Goal: Task Accomplishment & Management: Use online tool/utility

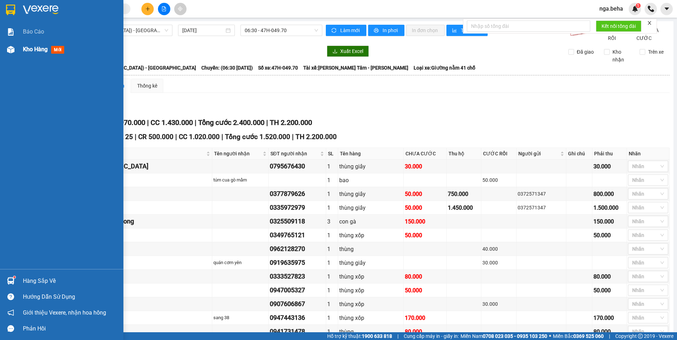
click at [8, 53] on img at bounding box center [10, 49] width 7 height 7
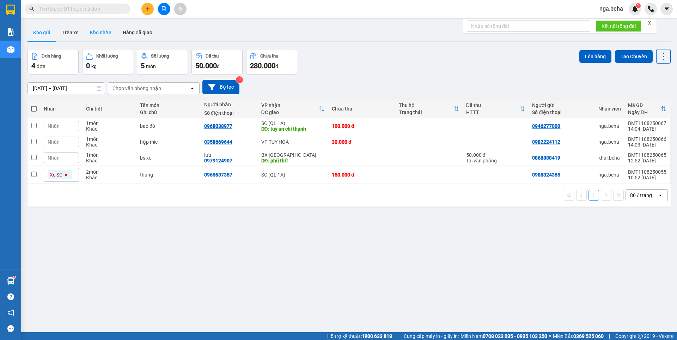
click at [106, 31] on button "Kho nhận" at bounding box center [100, 32] width 33 height 17
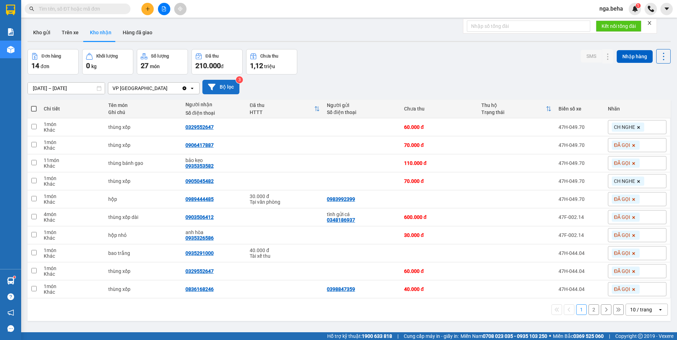
click at [216, 85] on button "Bộ lọc" at bounding box center [221, 87] width 37 height 14
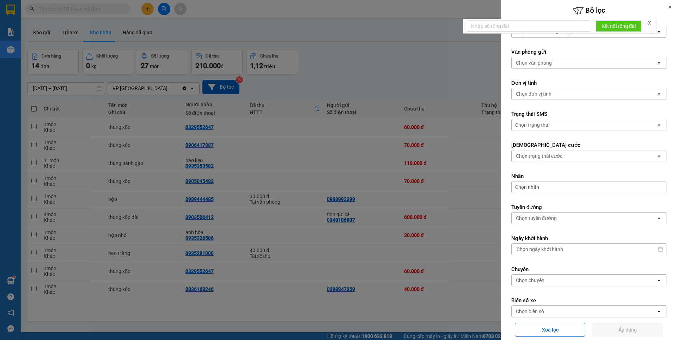
scroll to position [120, 0]
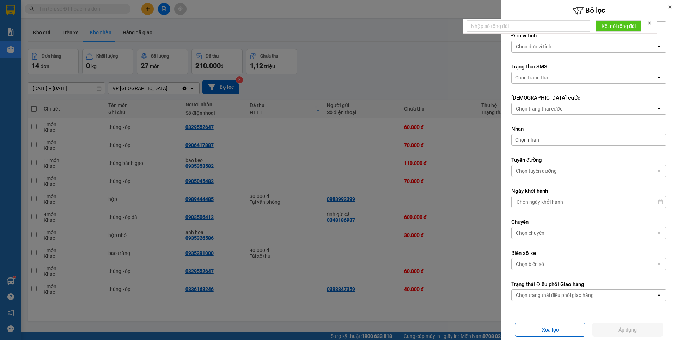
click at [539, 267] on div "Chọn biển số" at bounding box center [530, 263] width 28 height 7
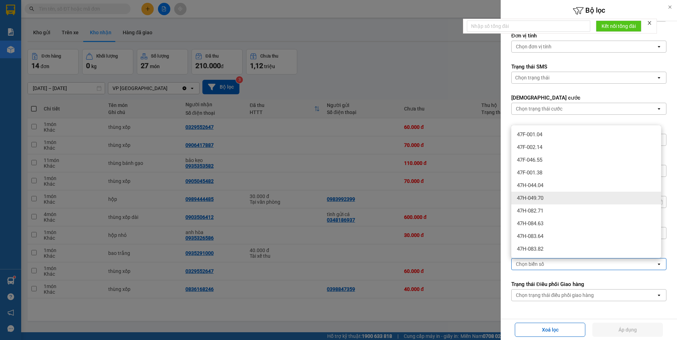
click at [544, 195] on span "47H-049.70" at bounding box center [530, 197] width 26 height 7
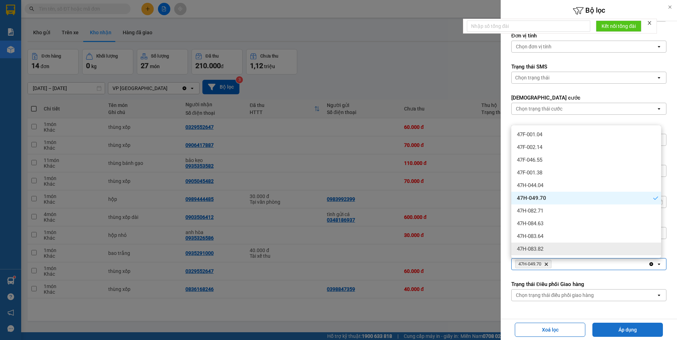
click at [624, 325] on button "Áp dụng" at bounding box center [628, 329] width 71 height 14
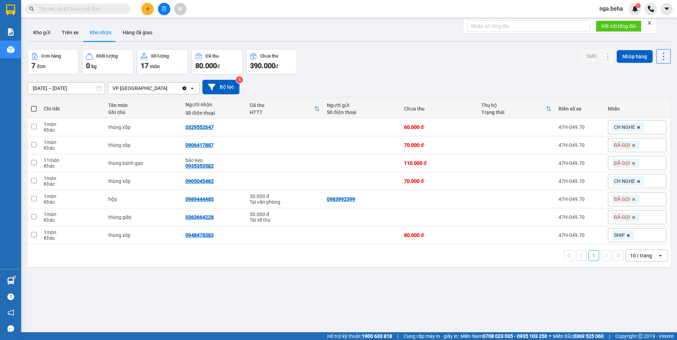
drag, startPoint x: 305, startPoint y: 290, endPoint x: 282, endPoint y: 294, distance: 23.2
click at [304, 290] on div "ver 1.8.137 Kho gửi Trên xe Kho nhận Hàng đã giao Đơn hàng 7 đơn Khối lượng 0 k…" at bounding box center [349, 191] width 649 height 340
click at [168, 10] on button at bounding box center [164, 9] width 12 height 12
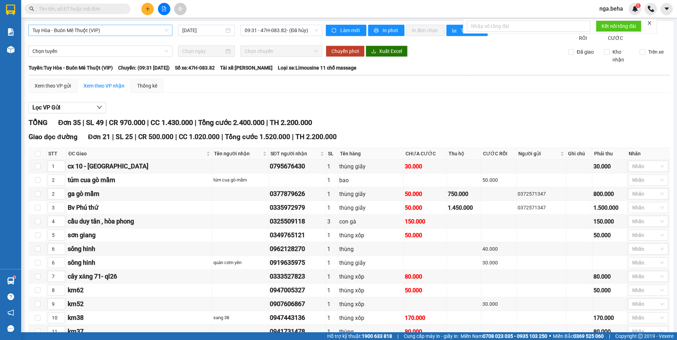
click at [121, 35] on span "Tuy Hòa - Buôn Mê Thuột (VIP)" at bounding box center [100, 30] width 136 height 11
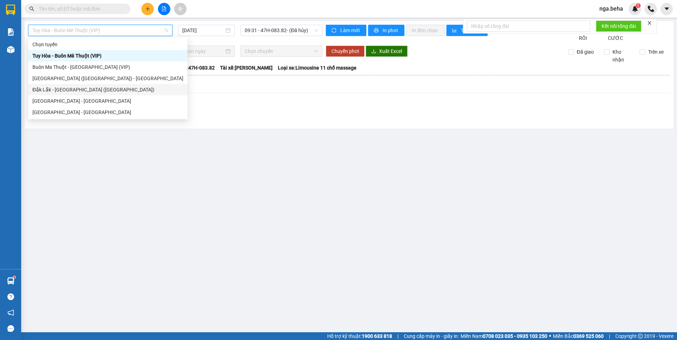
click at [72, 87] on div "Đắk Lắk - Phú Yên (SC)" at bounding box center [107, 90] width 151 height 8
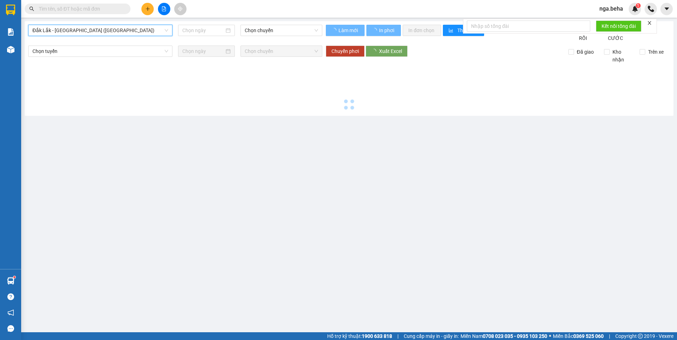
type input "11/08/2025"
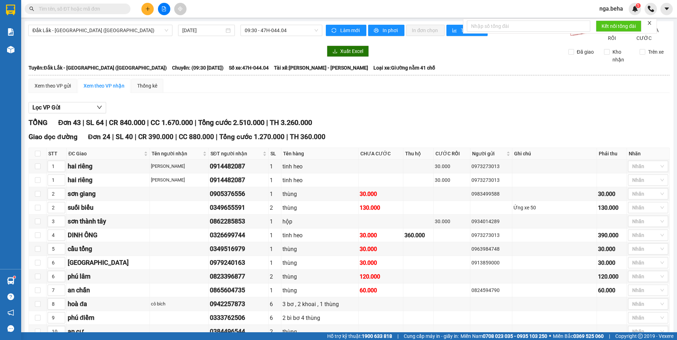
click at [167, 8] on button at bounding box center [164, 9] width 12 height 12
click at [105, 31] on span "Đắk Lắk - Phú Yên (SC)" at bounding box center [100, 30] width 136 height 11
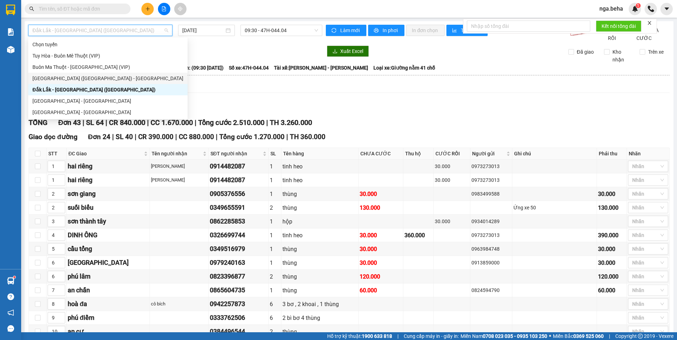
click at [72, 78] on div "Phú Yên (SC) - Đắk Lắk" at bounding box center [107, 78] width 151 height 8
type input "11/08/2025"
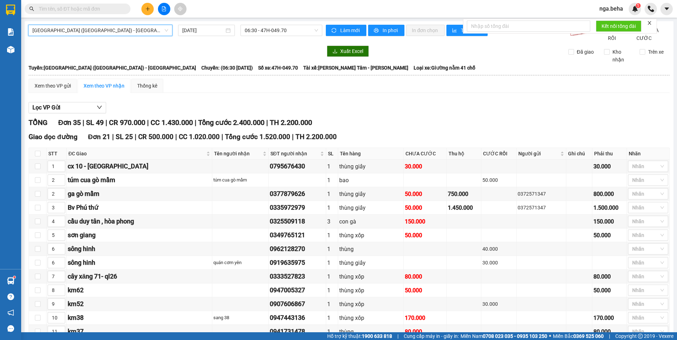
click at [65, 90] on div "Xem theo VP gửi" at bounding box center [53, 86] width 36 height 8
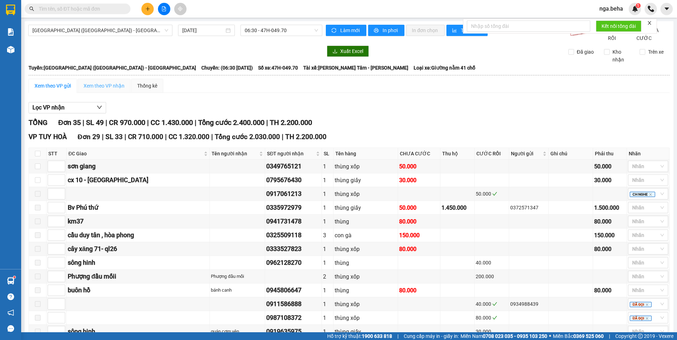
click at [99, 89] on div "Xem theo VP nhận" at bounding box center [104, 86] width 53 height 14
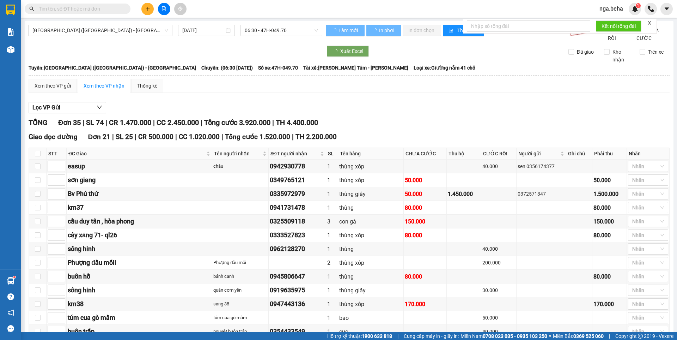
type input "5"
type input "3"
type input "11"
type input "4"
type input "7"
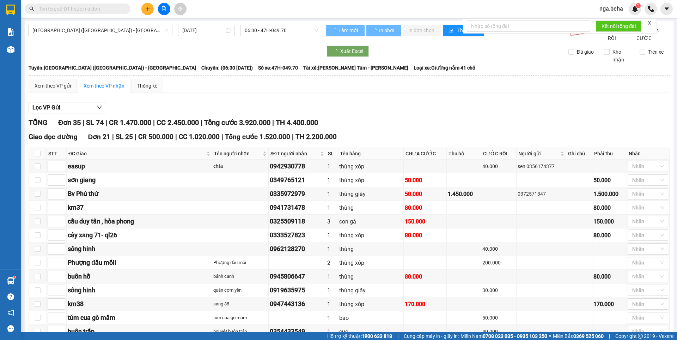
type input "6"
type input "12"
type input "6"
type input "10"
type input "2"
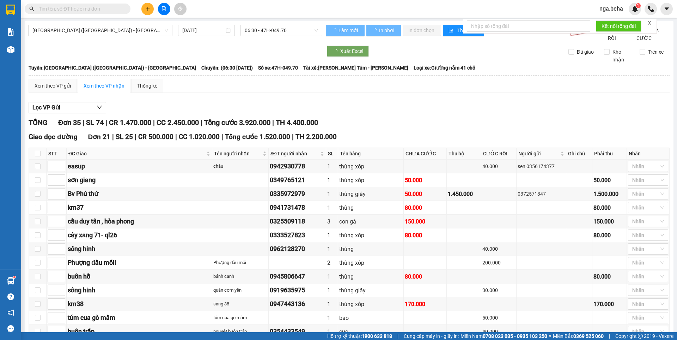
type input "1"
type input "2"
type input "9"
type input "8"
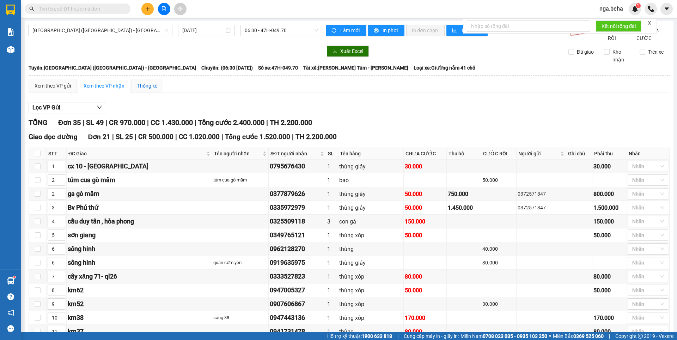
click at [150, 90] on div "Thống kê" at bounding box center [147, 86] width 20 height 8
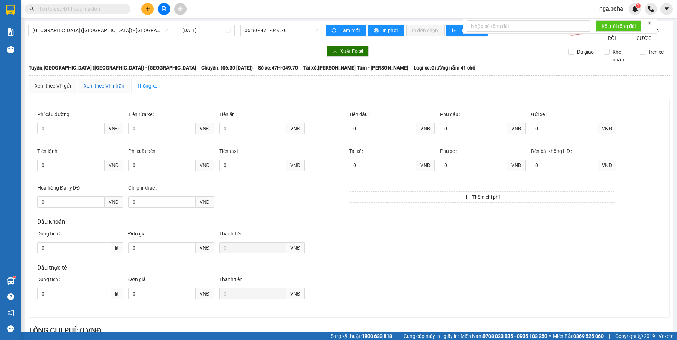
click at [101, 90] on div "Xem theo VP nhận" at bounding box center [104, 86] width 41 height 8
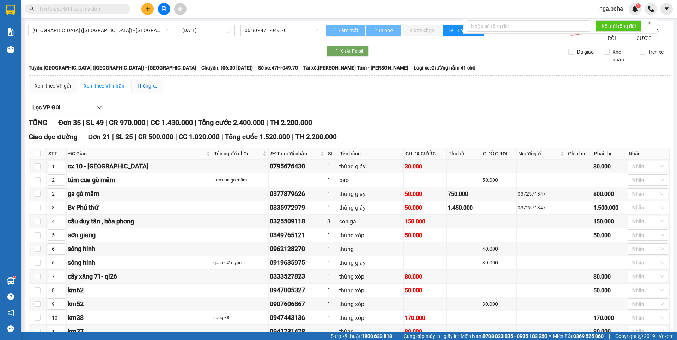
click at [140, 90] on div "Thống kê" at bounding box center [147, 86] width 20 height 8
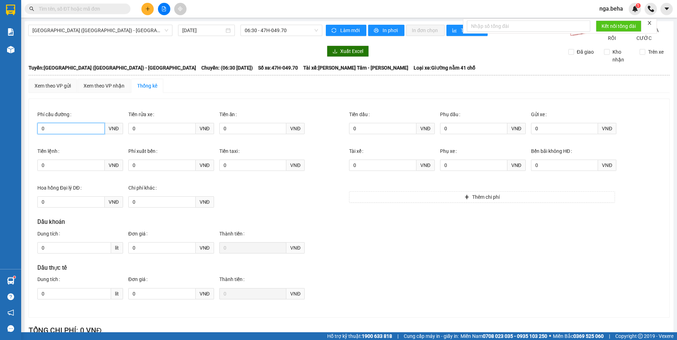
click at [63, 131] on input "0" at bounding box center [70, 128] width 67 height 11
click at [113, 30] on span "Phú Yên (SC) - Đắk Lắk" at bounding box center [100, 30] width 136 height 11
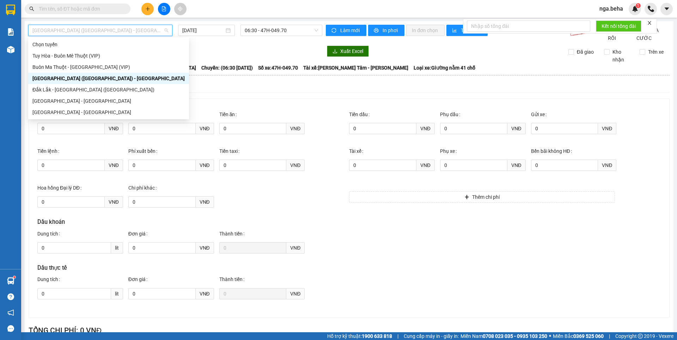
click at [113, 31] on span "Phú Yên (SC) - Đắk Lắk" at bounding box center [100, 30] width 136 height 11
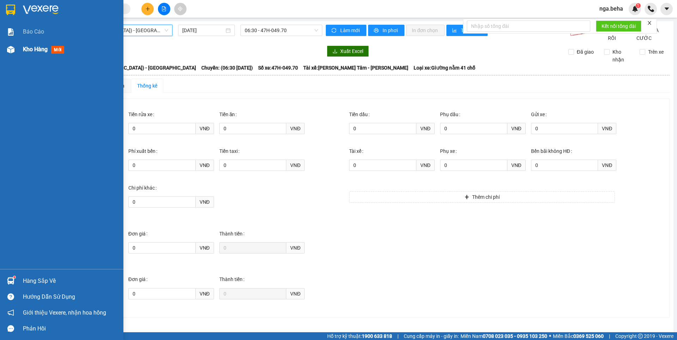
drag, startPoint x: 14, startPoint y: 48, endPoint x: 42, endPoint y: 56, distance: 29.4
click at [14, 48] on img at bounding box center [10, 49] width 7 height 7
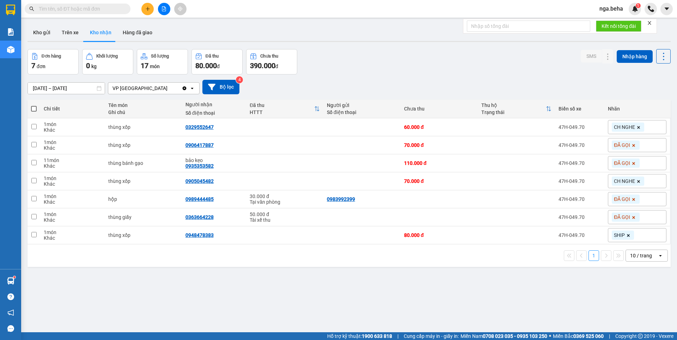
click at [168, 11] on button at bounding box center [164, 9] width 12 height 12
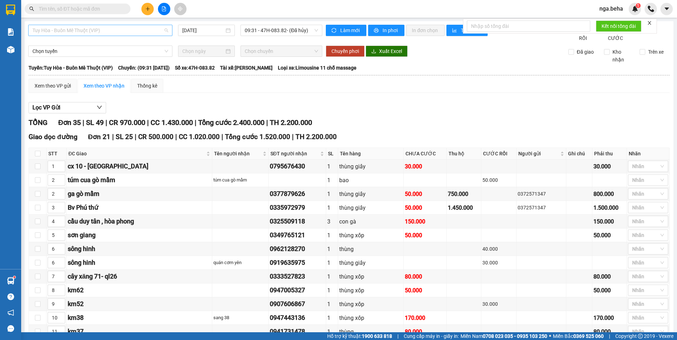
click at [122, 30] on span "Tuy Hòa - Buôn Mê Thuột (VIP)" at bounding box center [100, 30] width 136 height 11
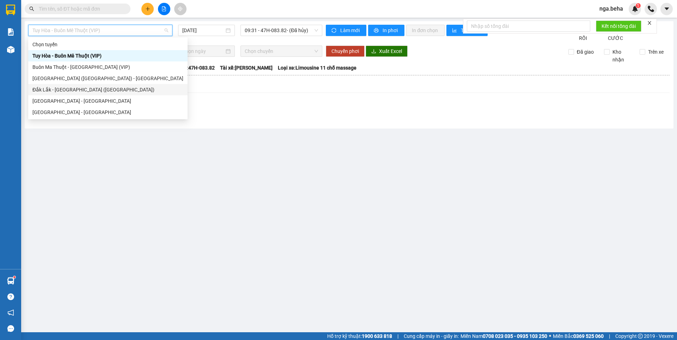
click at [90, 88] on div "Đắk Lắk - Phú Yên (SC)" at bounding box center [107, 90] width 151 height 8
type input "11/08/2025"
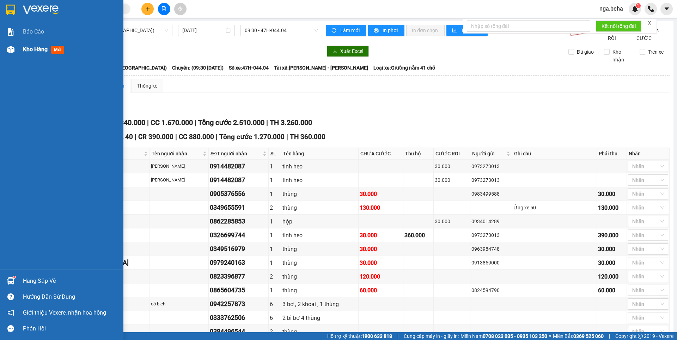
click at [16, 51] on div at bounding box center [11, 49] width 12 height 12
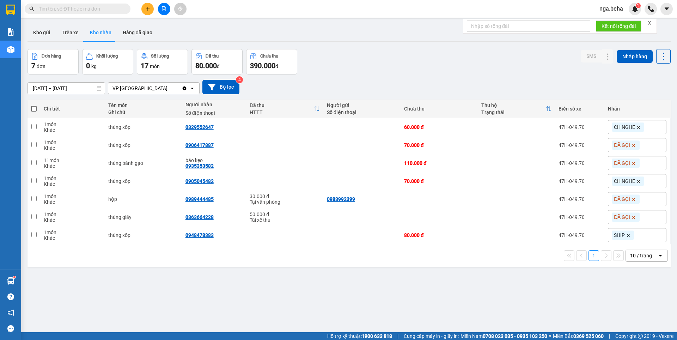
click at [168, 12] on button at bounding box center [164, 9] width 12 height 12
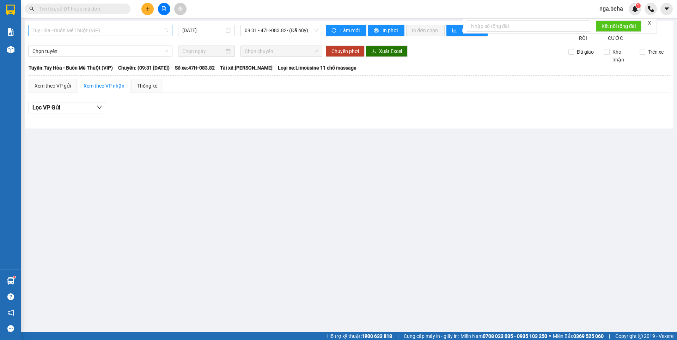
click at [125, 33] on span "Tuy Hòa - Buôn Mê Thuột (VIP)" at bounding box center [100, 30] width 136 height 11
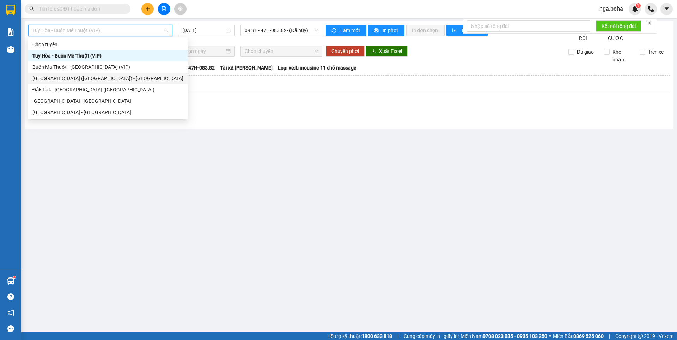
click at [65, 78] on div "Phú Yên (SC) - Đắk Lắk" at bounding box center [107, 78] width 151 height 8
type input "11/08/2025"
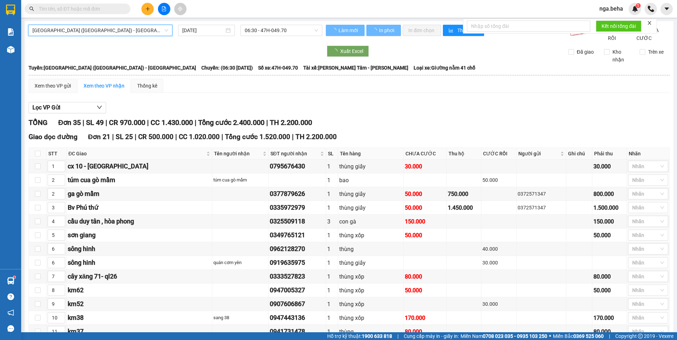
click at [98, 32] on span "Phú Yên (SC) - Đắk Lắk" at bounding box center [100, 30] width 136 height 11
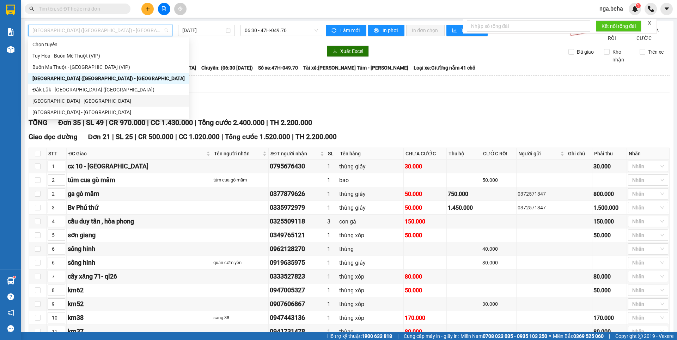
click at [60, 102] on div "Phú Yên - Đắk Lắk" at bounding box center [108, 101] width 152 height 8
type input "11/08/2025"
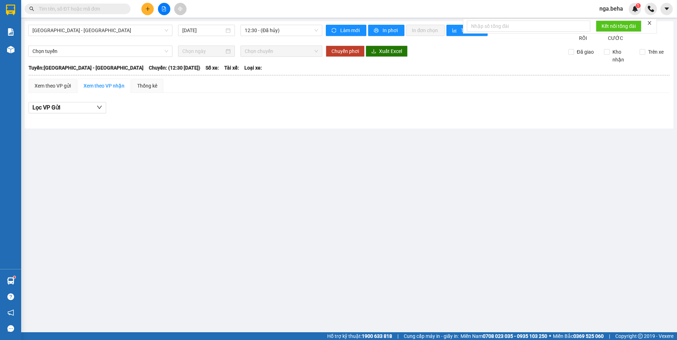
click at [197, 36] on div "Phú Yên - Đắk Lắk 11/08/2025 12:30 - (Đã hủy)" at bounding box center [175, 33] width 294 height 17
click at [207, 31] on input "11/08/2025" at bounding box center [203, 30] width 42 height 8
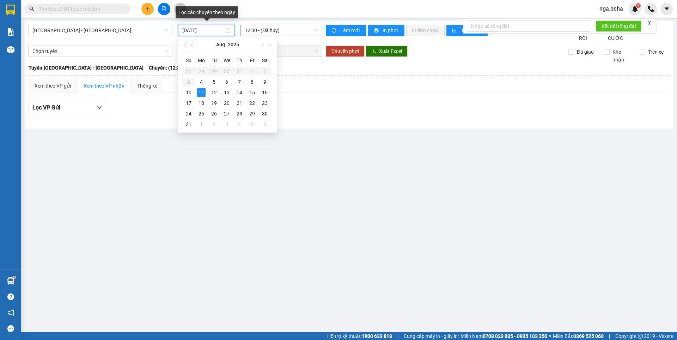
click at [276, 33] on span "12:30 - (Đã hủy)" at bounding box center [281, 30] width 73 height 11
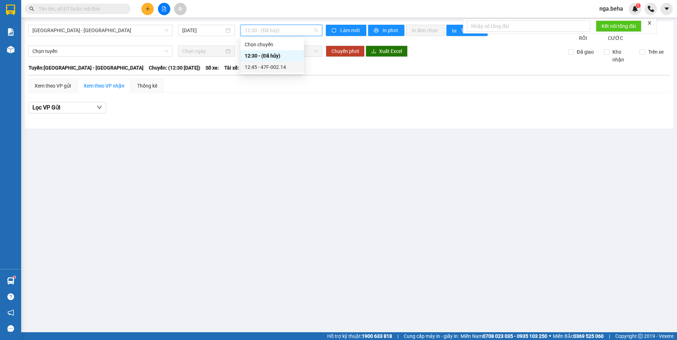
click at [274, 65] on div "12:45 - 47F-002.14" at bounding box center [272, 67] width 55 height 8
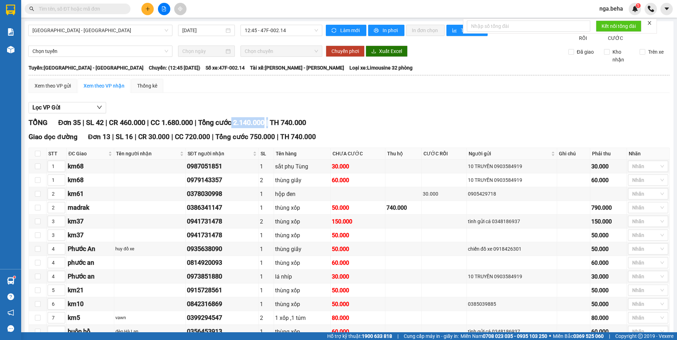
drag, startPoint x: 277, startPoint y: 128, endPoint x: 240, endPoint y: 129, distance: 37.4
click at [240, 128] on div "TỔNG Đơn 35 | SL 42 | CR 460.000 | CC 1.680.000 | Tổng cước 2.140.000 | TH 740.…" at bounding box center [349, 122] width 641 height 11
click at [261, 114] on div "Lọc VP Gửi" at bounding box center [349, 108] width 641 height 12
click at [651, 10] on img at bounding box center [651, 9] width 6 height 6
click at [664, 8] on icon "caret-down" at bounding box center [667, 9] width 6 height 6
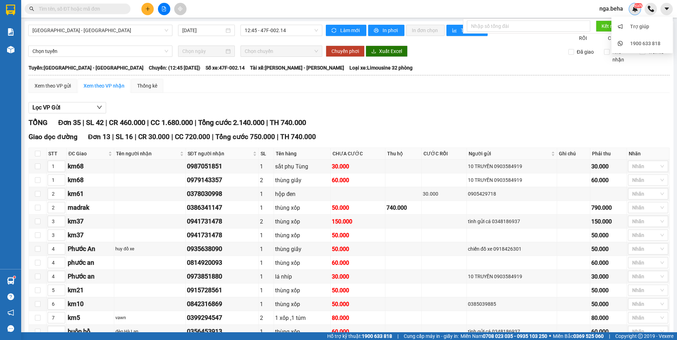
click at [633, 12] on div "NaN" at bounding box center [635, 9] width 12 height 12
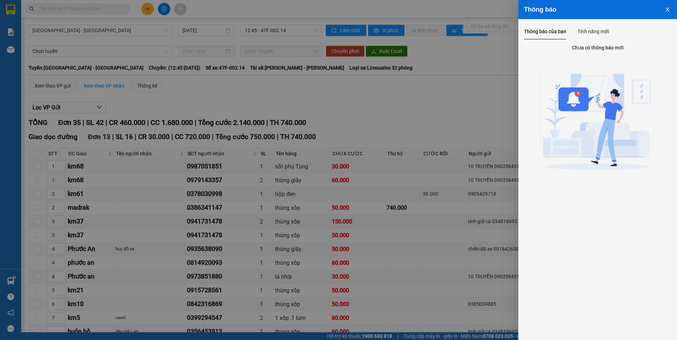
click at [667, 11] on icon "close" at bounding box center [668, 10] width 6 height 6
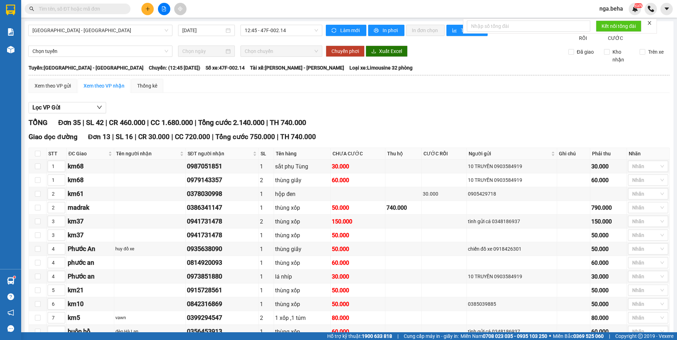
click at [604, 10] on span "nga.beha" at bounding box center [611, 8] width 35 height 9
click at [616, 24] on span "Đăng xuất" at bounding box center [620, 22] width 30 height 8
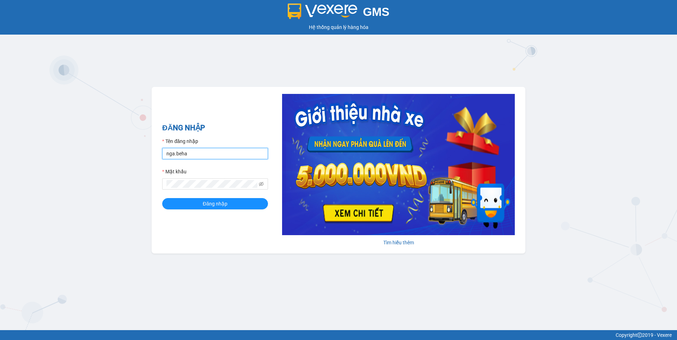
click at [201, 152] on input "nga.beha" at bounding box center [215, 153] width 106 height 11
type input "tuyen1.beha"
click at [162, 198] on button "Đăng nhập" at bounding box center [215, 203] width 106 height 11
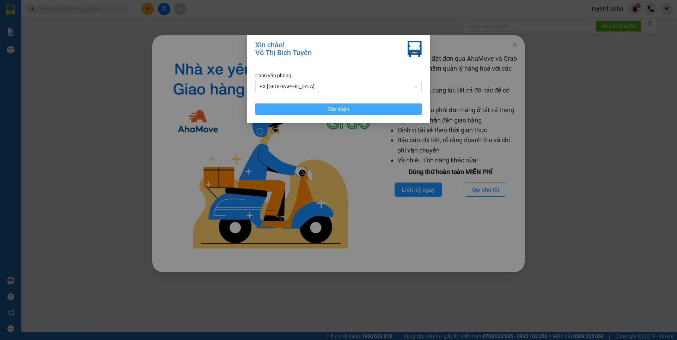
click at [357, 107] on button "Xác nhận" at bounding box center [338, 108] width 167 height 11
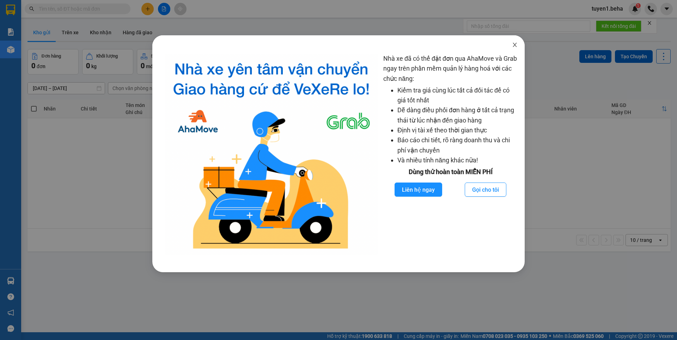
click at [514, 48] on span "Close" at bounding box center [515, 45] width 20 height 20
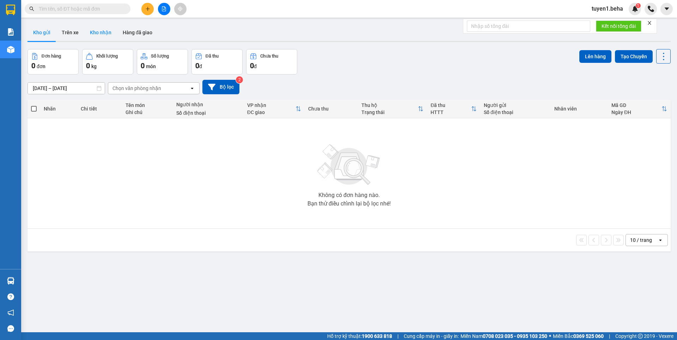
click at [102, 28] on button "Kho nhận" at bounding box center [100, 32] width 33 height 17
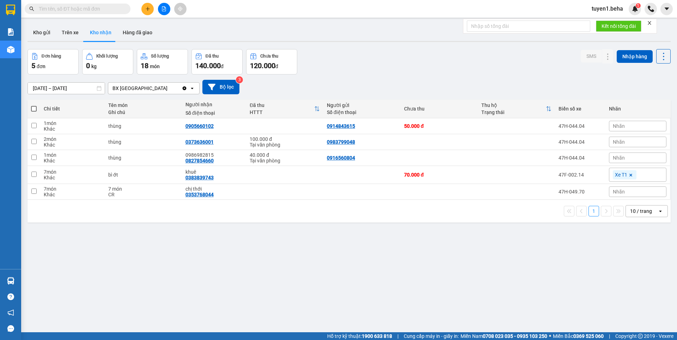
click at [620, 128] on div "Nhãn" at bounding box center [638, 126] width 58 height 11
click at [423, 289] on div "ver 1.8.137 Kho gửi Trên xe Kho nhận Hàng đã giao Đơn hàng 5 đơn Khối lượng 0 k…" at bounding box center [349, 191] width 649 height 340
click at [663, 12] on icon "Close" at bounding box center [664, 14] width 6 height 6
click at [624, 123] on div "Nhãn" at bounding box center [638, 126] width 58 height 11
click at [574, 159] on div "TX THU" at bounding box center [575, 160] width 20 height 9
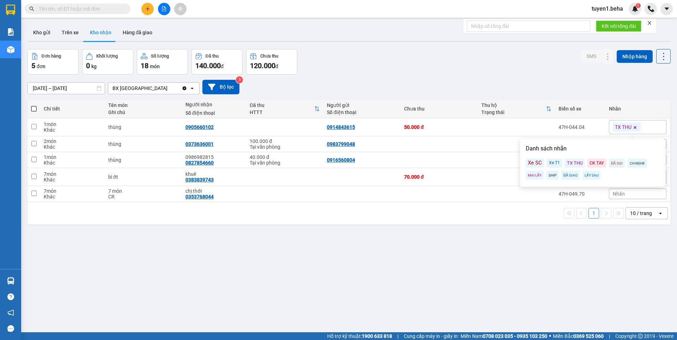
click at [633, 126] on icon at bounding box center [635, 127] width 4 height 4
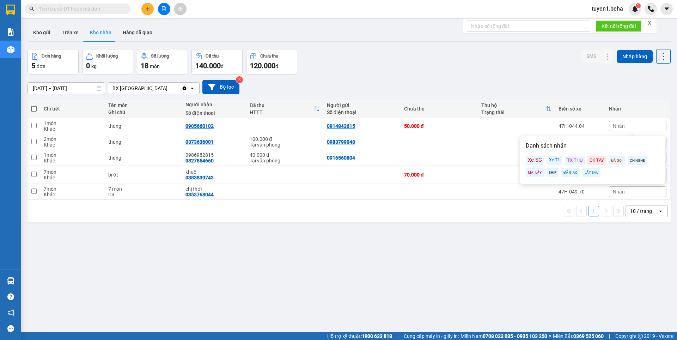
click at [638, 125] on div "Nhãn" at bounding box center [638, 126] width 58 height 11
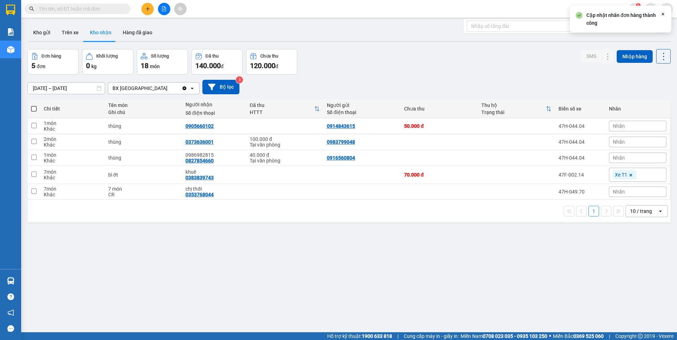
click at [638, 125] on div "Nhãn" at bounding box center [638, 126] width 58 height 11
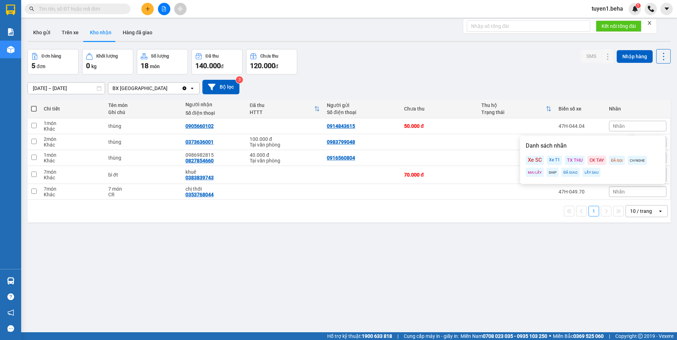
click at [613, 87] on div "09/08/2025 – 11/08/2025 Press the down arrow key to interact with the calendar …" at bounding box center [350, 87] width 644 height 14
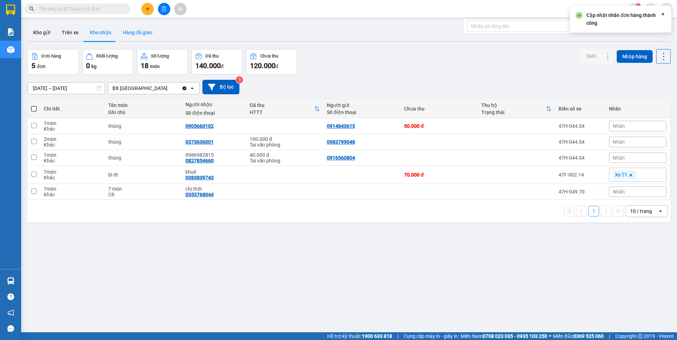
click at [135, 35] on button "Hàng đã giao" at bounding box center [137, 32] width 41 height 17
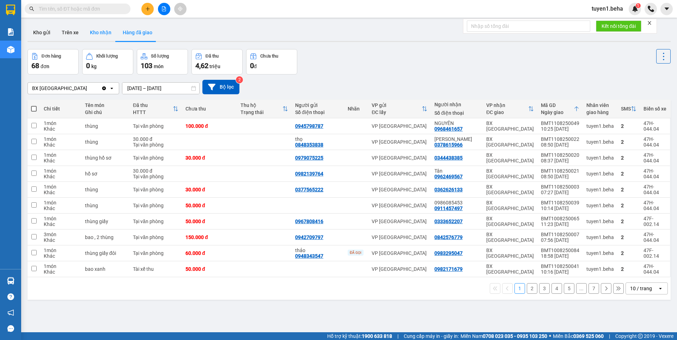
click at [89, 32] on button "Kho nhận" at bounding box center [100, 32] width 33 height 17
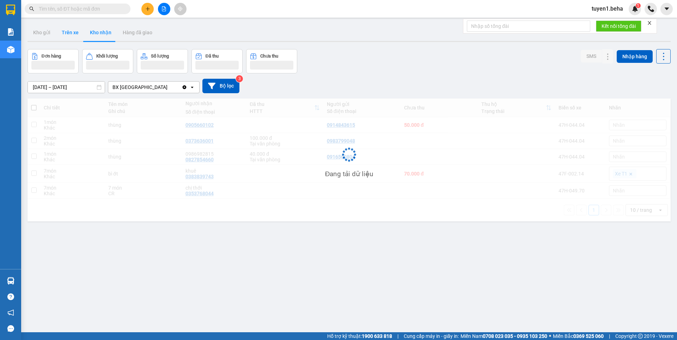
click at [70, 34] on button "Trên xe" at bounding box center [70, 32] width 28 height 17
type input "10/08/2025 – 11/08/2025"
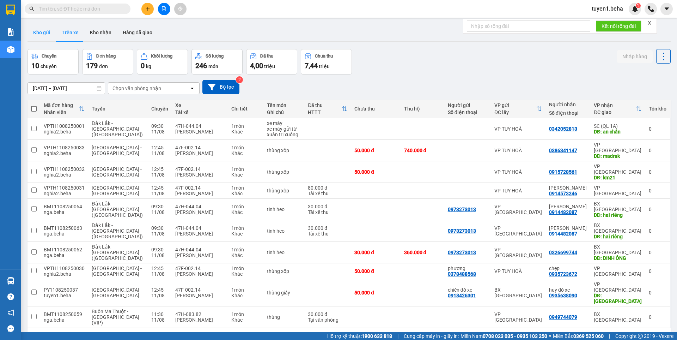
click at [36, 34] on button "Kho gửi" at bounding box center [42, 32] width 29 height 17
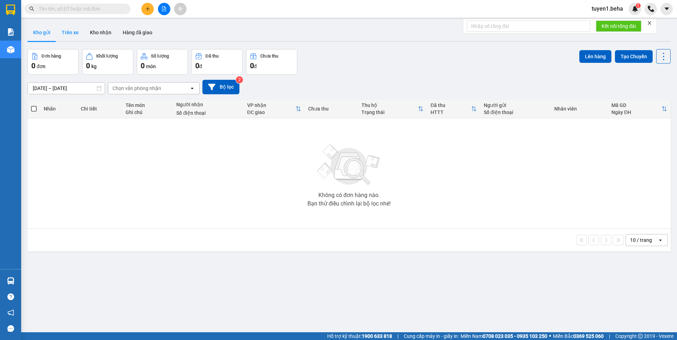
click at [77, 30] on button "Trên xe" at bounding box center [70, 32] width 28 height 17
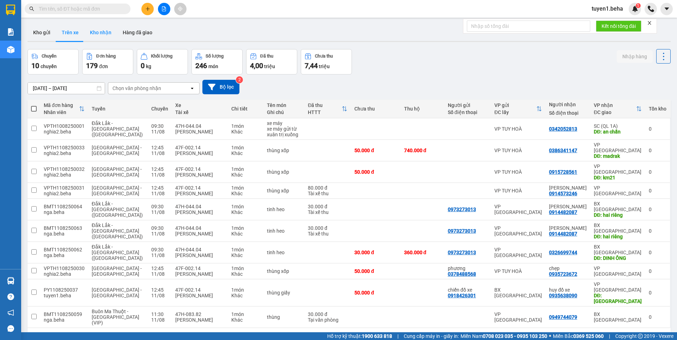
click at [96, 32] on button "Kho nhận" at bounding box center [100, 32] width 33 height 17
type input "09/08/2025 – 11/08/2025"
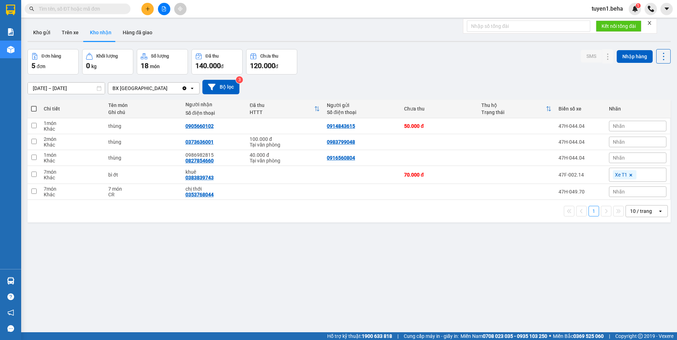
click at [616, 124] on span "Nhãn" at bounding box center [619, 126] width 12 height 6
click at [464, 74] on div "09/08/2025 – 11/08/2025 Press the down arrow key to interact with the calendar …" at bounding box center [350, 86] width 644 height 25
click at [594, 86] on div "09/08/2025 – 11/08/2025 Press the down arrow key to interact with the calendar …" at bounding box center [350, 87] width 644 height 14
click at [157, 7] on div at bounding box center [164, 9] width 53 height 12
click at [161, 9] on button at bounding box center [164, 9] width 12 height 12
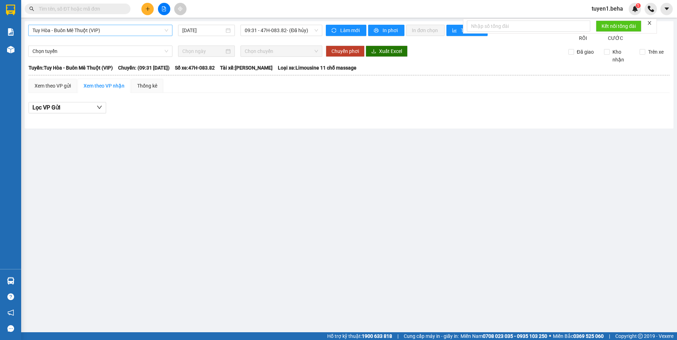
click at [105, 31] on span "Tuy Hòa - Buôn Mê Thuột (VIP)" at bounding box center [100, 30] width 136 height 11
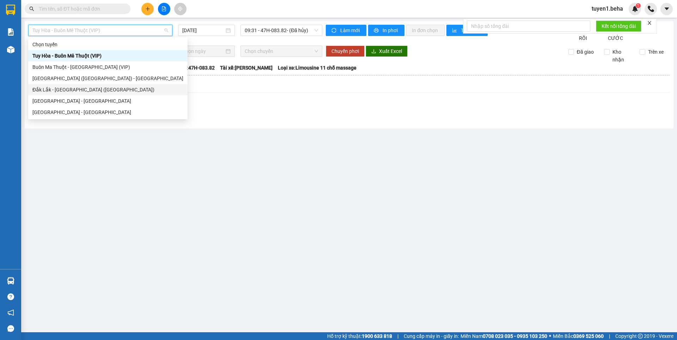
click at [68, 78] on div "Phú Yên (SC) - Đắk Lắk" at bounding box center [107, 78] width 151 height 8
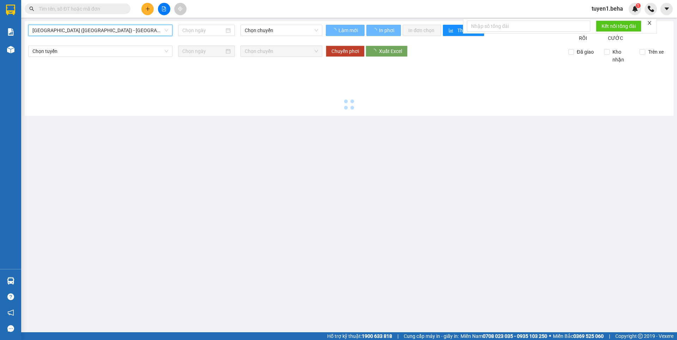
type input "11/08/2025"
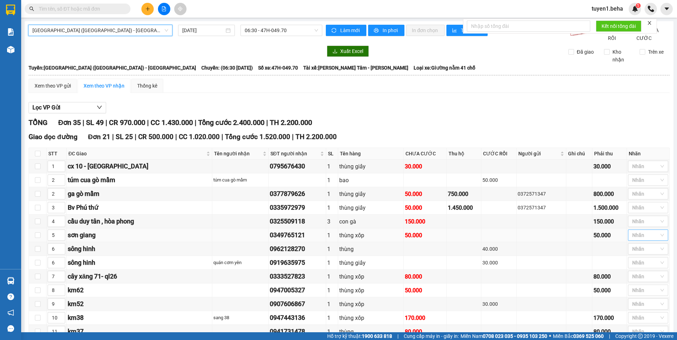
scroll to position [176, 0]
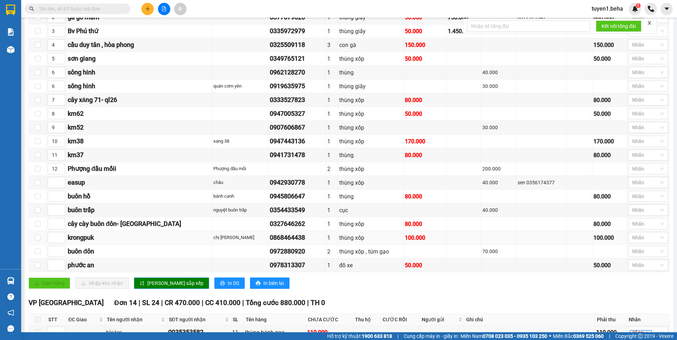
click at [639, 239] on td "Nhãn" at bounding box center [648, 238] width 43 height 14
click at [635, 242] on div at bounding box center [645, 237] width 30 height 8
click at [584, 302] on div "TỔNG Đơn 35 | SL 49 | CR 970.000 | CC 1.430.000 | Tổng cước 2.400.000 | TH 2.20…" at bounding box center [349, 242] width 641 height 603
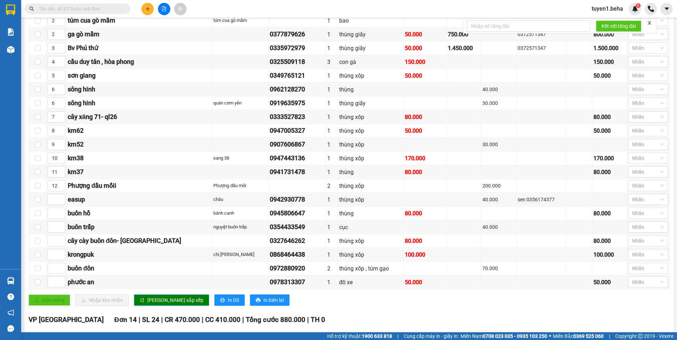
scroll to position [0, 0]
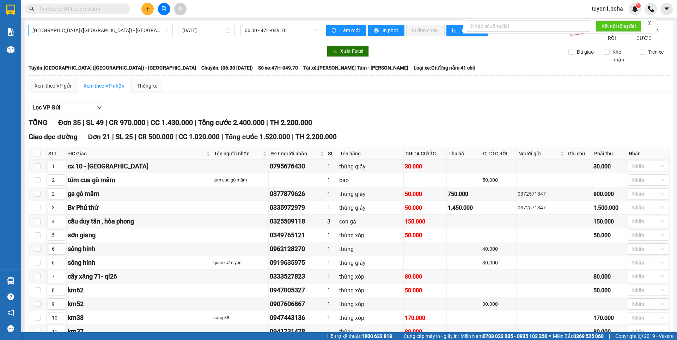
click at [122, 30] on span "Phú Yên (SC) - Đắk Lắk" at bounding box center [100, 30] width 136 height 11
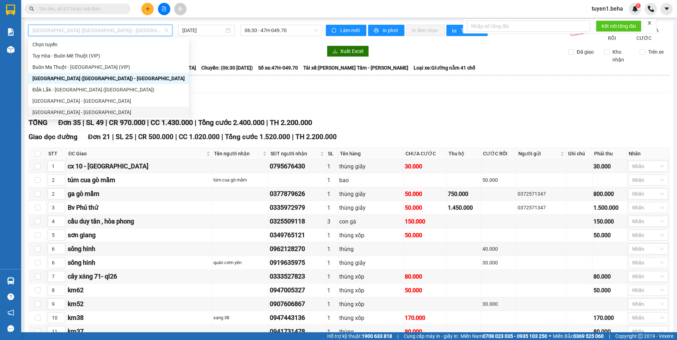
click at [63, 115] on div "Đắk Lắk - Phú Yên" at bounding box center [108, 112] width 152 height 8
type input "11/08/2025"
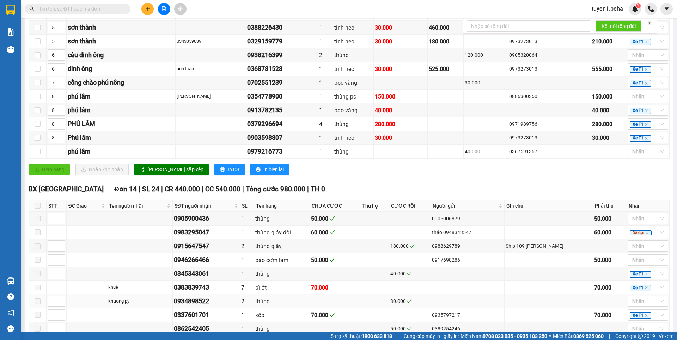
scroll to position [393, 0]
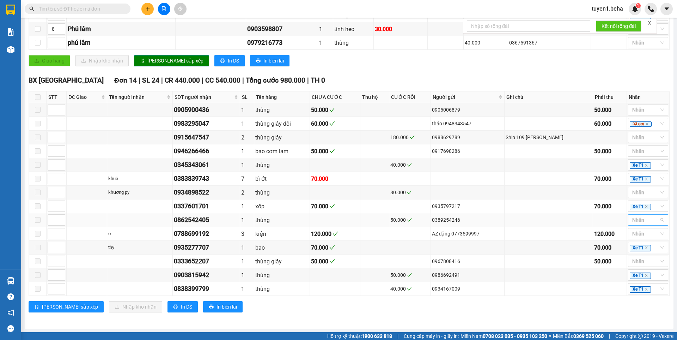
click at [644, 223] on div at bounding box center [645, 220] width 30 height 8
click at [643, 221] on div at bounding box center [645, 220] width 30 height 8
click at [638, 193] on div at bounding box center [645, 192] width 30 height 8
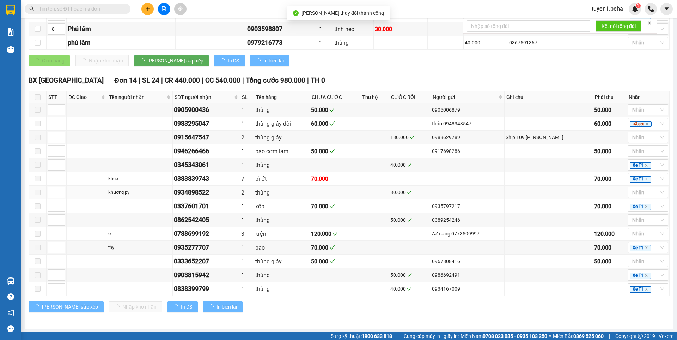
click at [561, 190] on td at bounding box center [549, 193] width 89 height 14
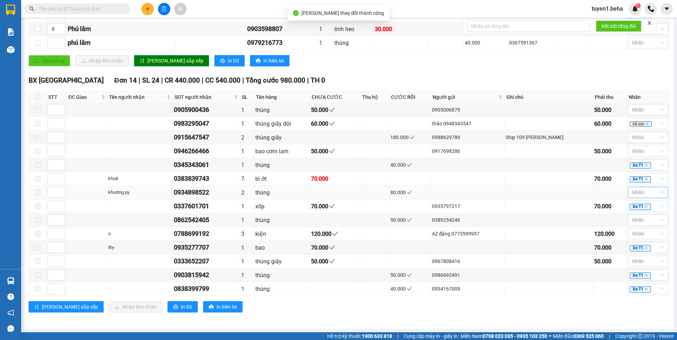
click at [635, 191] on div at bounding box center [645, 192] width 30 height 8
click at [571, 194] on td at bounding box center [549, 193] width 89 height 14
click at [656, 165] on div "Xe T1" at bounding box center [648, 164] width 40 height 11
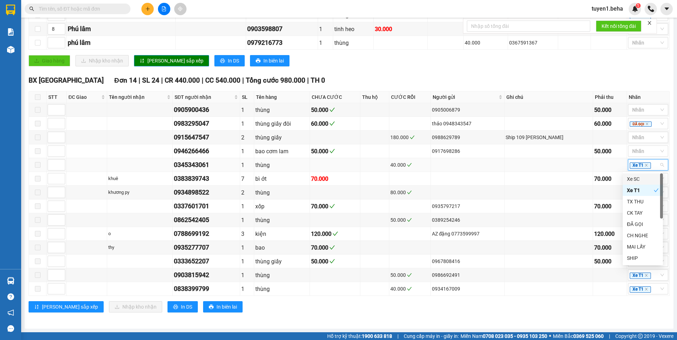
click at [656, 165] on div "Xe T1" at bounding box center [648, 164] width 40 height 11
click at [543, 164] on td at bounding box center [549, 165] width 89 height 14
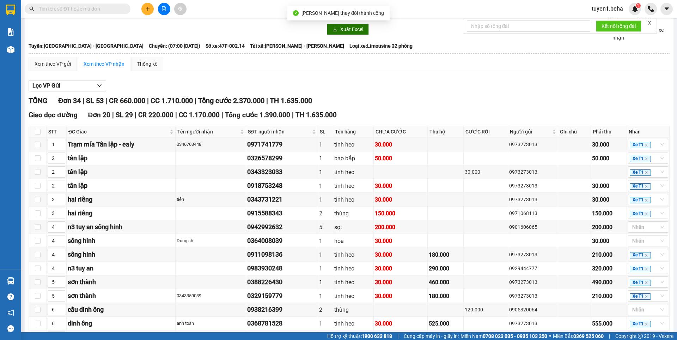
scroll to position [0, 0]
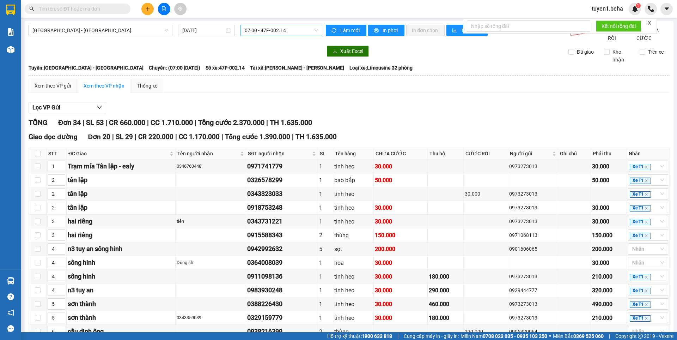
click at [270, 32] on span "07:00 - 47F-002.14" at bounding box center [281, 30] width 73 height 11
click at [277, 30] on span "07:00 - 47F-002.14" at bounding box center [281, 30] width 73 height 11
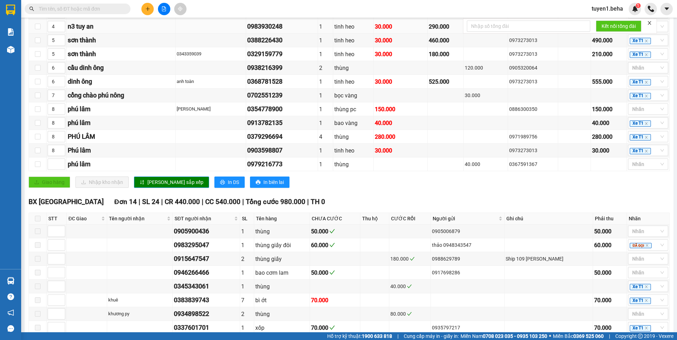
scroll to position [393, 0]
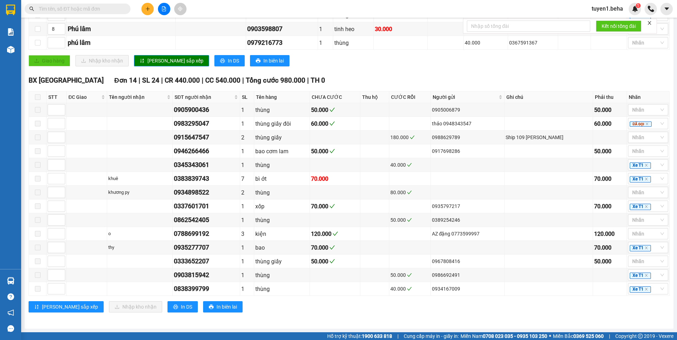
click at [38, 97] on span at bounding box center [38, 97] width 6 height 6
drag, startPoint x: 226, startPoint y: 108, endPoint x: 163, endPoint y: 105, distance: 63.2
click at [163, 105] on tr "0905900436 1 thùng 50.000 0905006879 50.000 Nhãn" at bounding box center [349, 110] width 641 height 14
click at [205, 120] on div "0983295047" at bounding box center [206, 124] width 65 height 10
drag, startPoint x: 225, startPoint y: 157, endPoint x: 154, endPoint y: 160, distance: 71.4
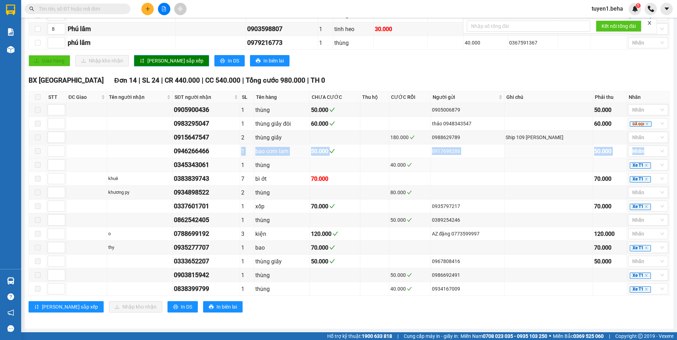
click at [153, 159] on tbody "0905900436 1 thùng 50.000 0905006879 50.000 Nhãn 0983295047 1 thùng giấy đôi 6…" at bounding box center [349, 199] width 641 height 193
click at [207, 175] on div "0383839743" at bounding box center [206, 179] width 65 height 10
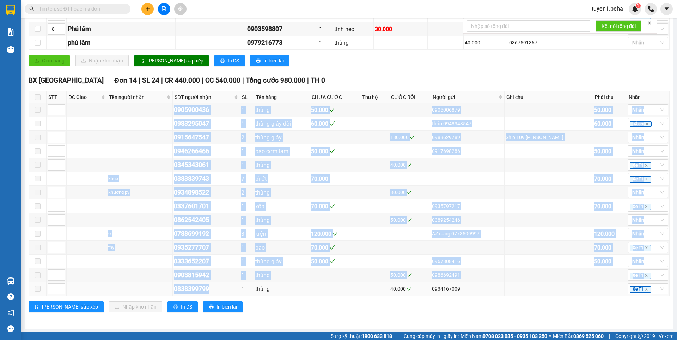
drag, startPoint x: 217, startPoint y: 214, endPoint x: 235, endPoint y: 288, distance: 75.5
click at [235, 288] on tbody "0905900436 1 thùng 50.000 0905006879 50.000 Nhãn 0983295047 1 thùng giấy đôi 6…" at bounding box center [349, 199] width 641 height 193
click at [232, 273] on div "0903815942" at bounding box center [206, 275] width 65 height 10
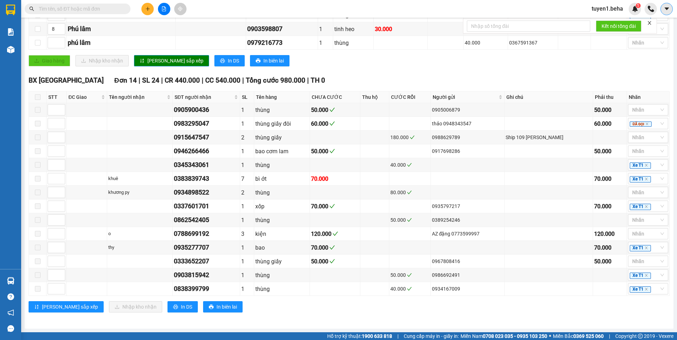
click at [664, 10] on icon "caret-down" at bounding box center [667, 9] width 6 height 6
click at [613, 11] on span "tuyen1.beha" at bounding box center [607, 8] width 43 height 9
click at [604, 23] on span "Đăng xuất" at bounding box center [612, 22] width 30 height 8
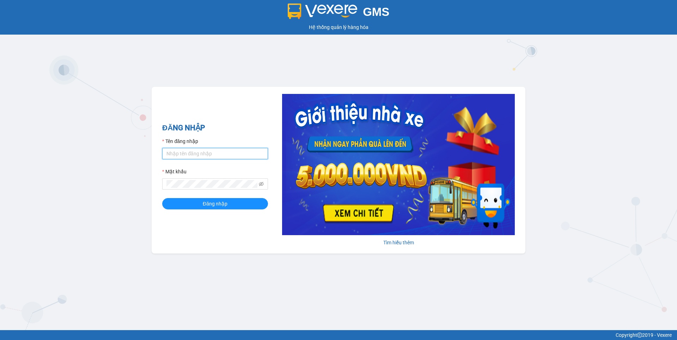
type input "nga.beha"
click at [198, 153] on input "nga.beha" at bounding box center [215, 153] width 106 height 11
click at [188, 205] on button "Đăng nhập" at bounding box center [215, 203] width 106 height 11
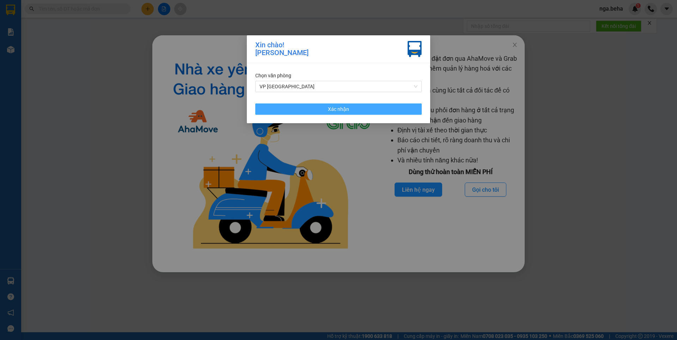
click at [332, 106] on span "Xác nhận" at bounding box center [338, 109] width 21 height 8
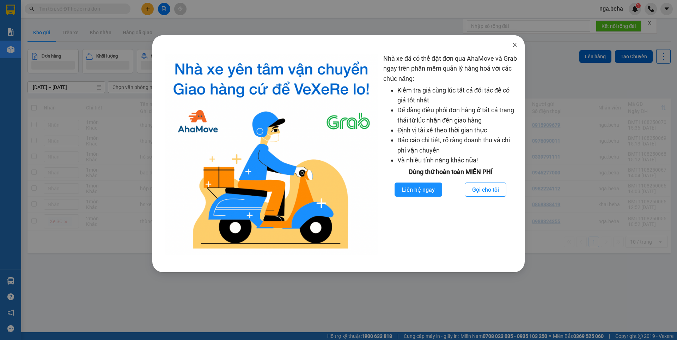
click at [515, 47] on icon "close" at bounding box center [515, 45] width 6 height 6
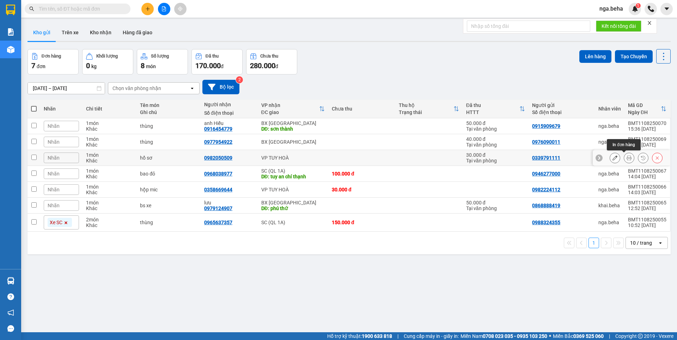
click at [627, 158] on icon at bounding box center [629, 157] width 5 height 5
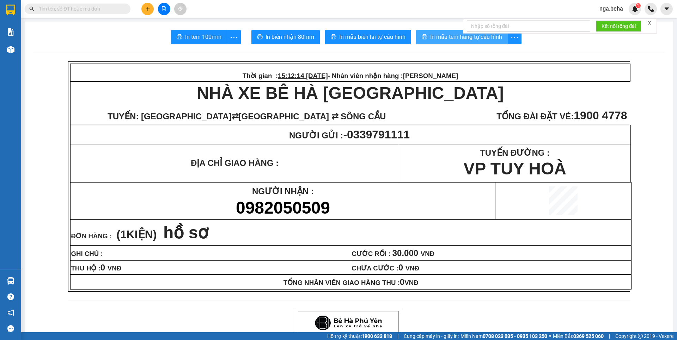
click at [431, 36] on span "In mẫu tem hàng tự cấu hình" at bounding box center [466, 36] width 72 height 9
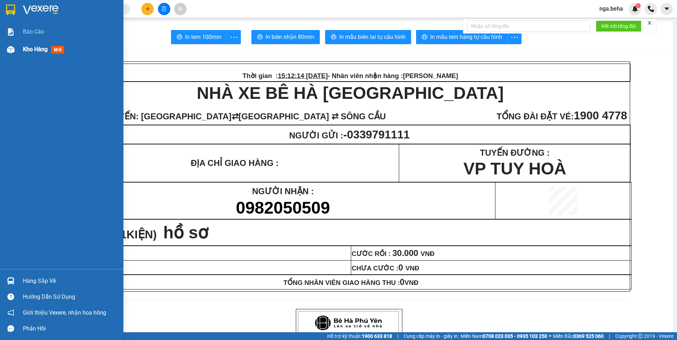
click at [17, 52] on div "Kho hàng mới" at bounding box center [61, 50] width 123 height 18
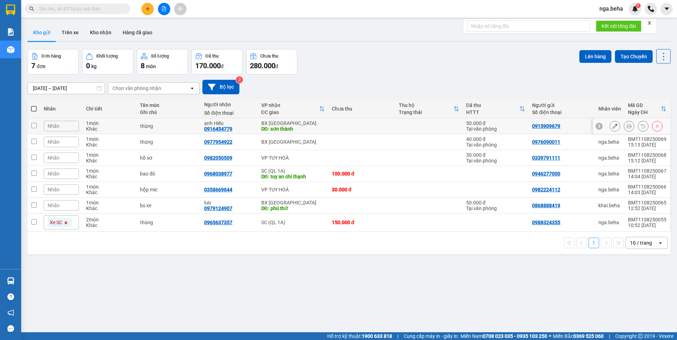
click at [628, 126] on button at bounding box center [630, 126] width 10 height 12
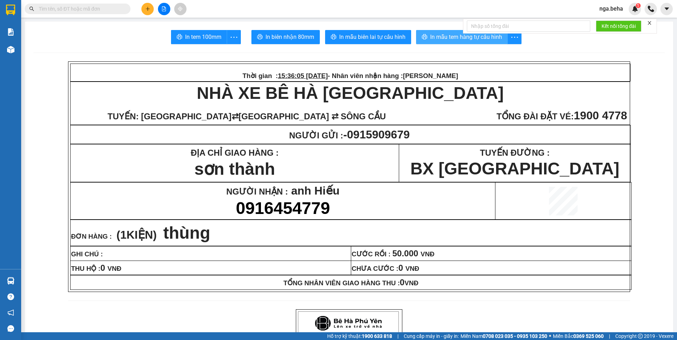
click at [430, 35] on span "In mẫu tem hàng tự cấu hình" at bounding box center [466, 36] width 72 height 9
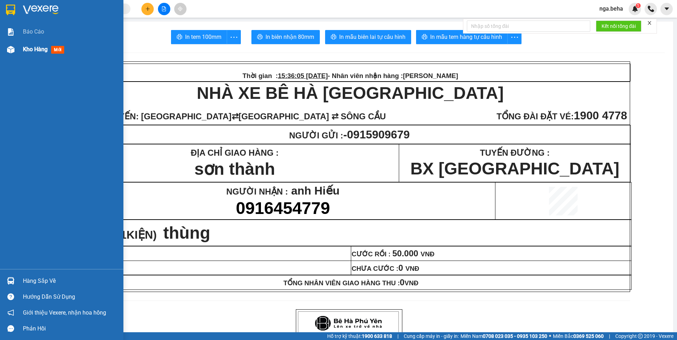
click at [12, 46] on img at bounding box center [10, 49] width 7 height 7
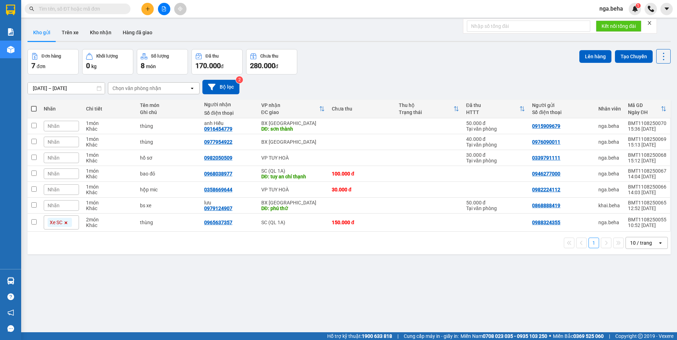
click at [99, 8] on input "text" at bounding box center [80, 9] width 83 height 8
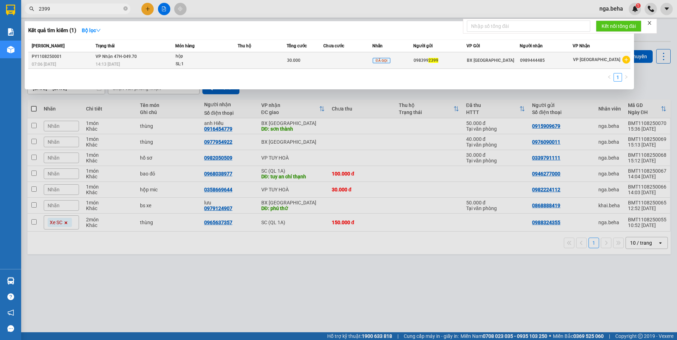
type input "2399"
click at [264, 61] on td at bounding box center [262, 60] width 49 height 17
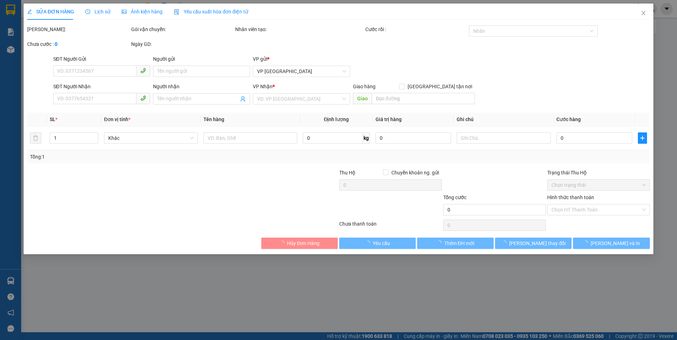
type input "0983992399"
type input "0989444485"
type input "30.000"
type input "0"
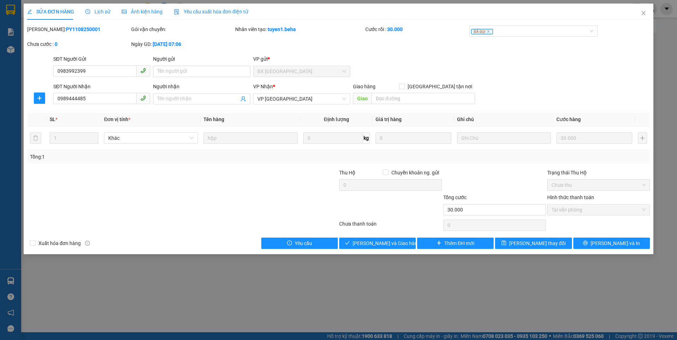
click at [132, 12] on span "Ảnh kiện hàng" at bounding box center [142, 12] width 41 height 6
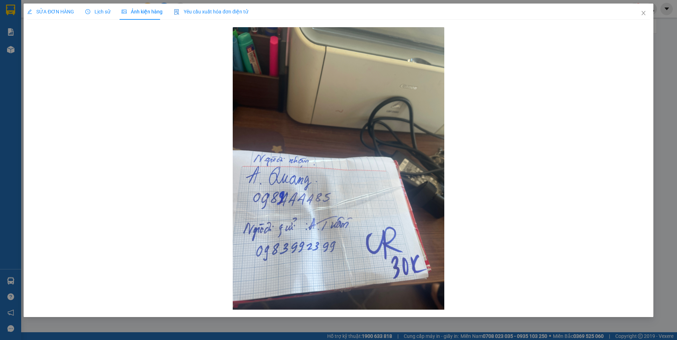
click at [57, 13] on span "SỬA ĐƠN HÀNG" at bounding box center [50, 12] width 47 height 6
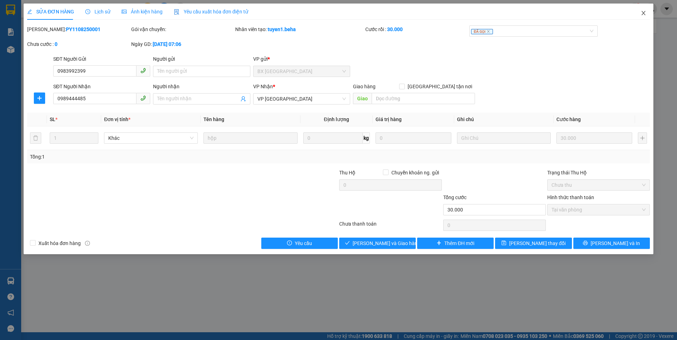
click at [643, 10] on span "Close" at bounding box center [644, 14] width 20 height 20
